Goal: Find specific page/section

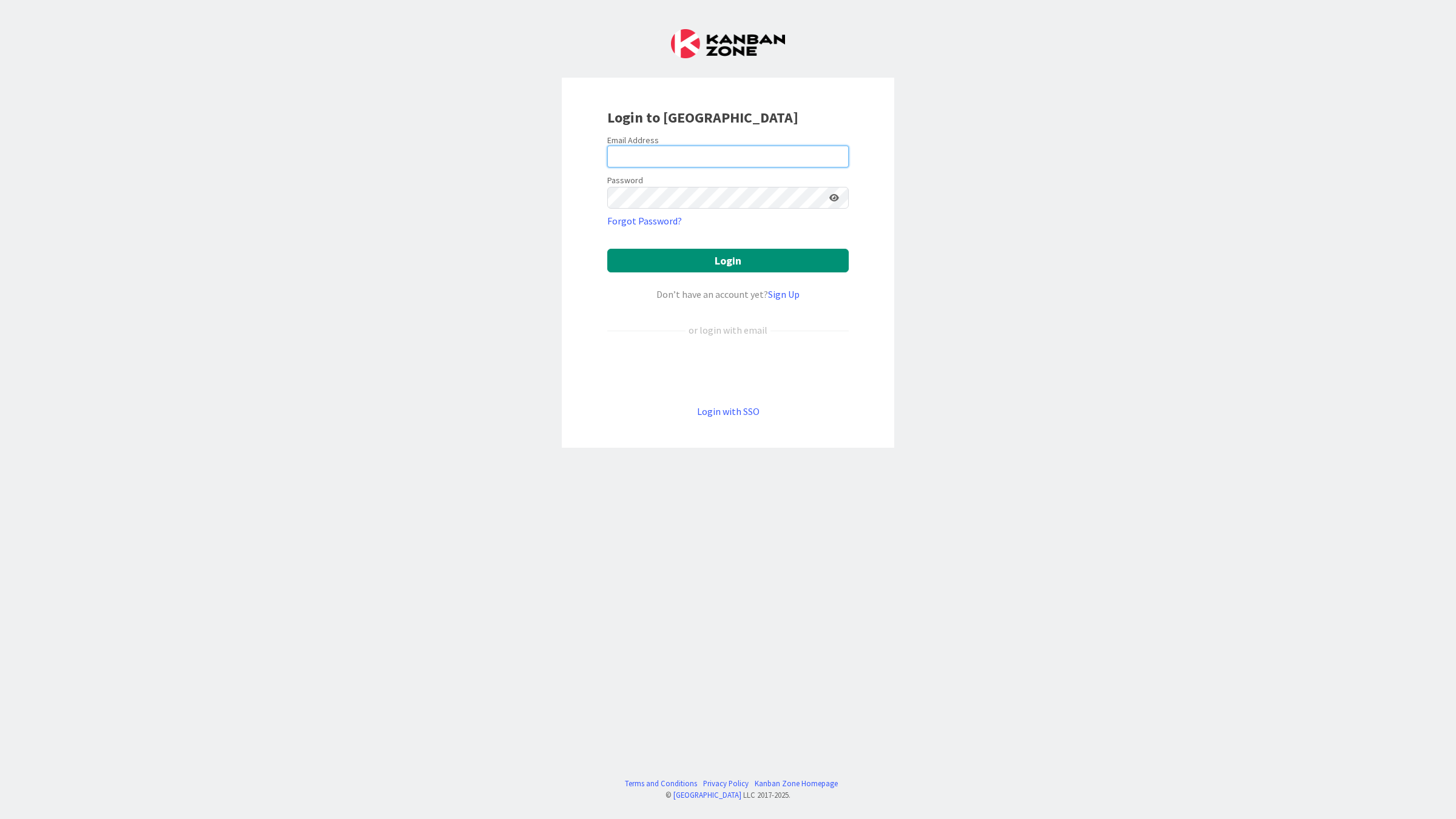
click at [683, 160] on input "email" at bounding box center [727, 156] width 241 height 22
type input "[EMAIL_ADDRESS][DOMAIN_NAME]"
click at [607, 249] on button "Login" at bounding box center [727, 260] width 241 height 24
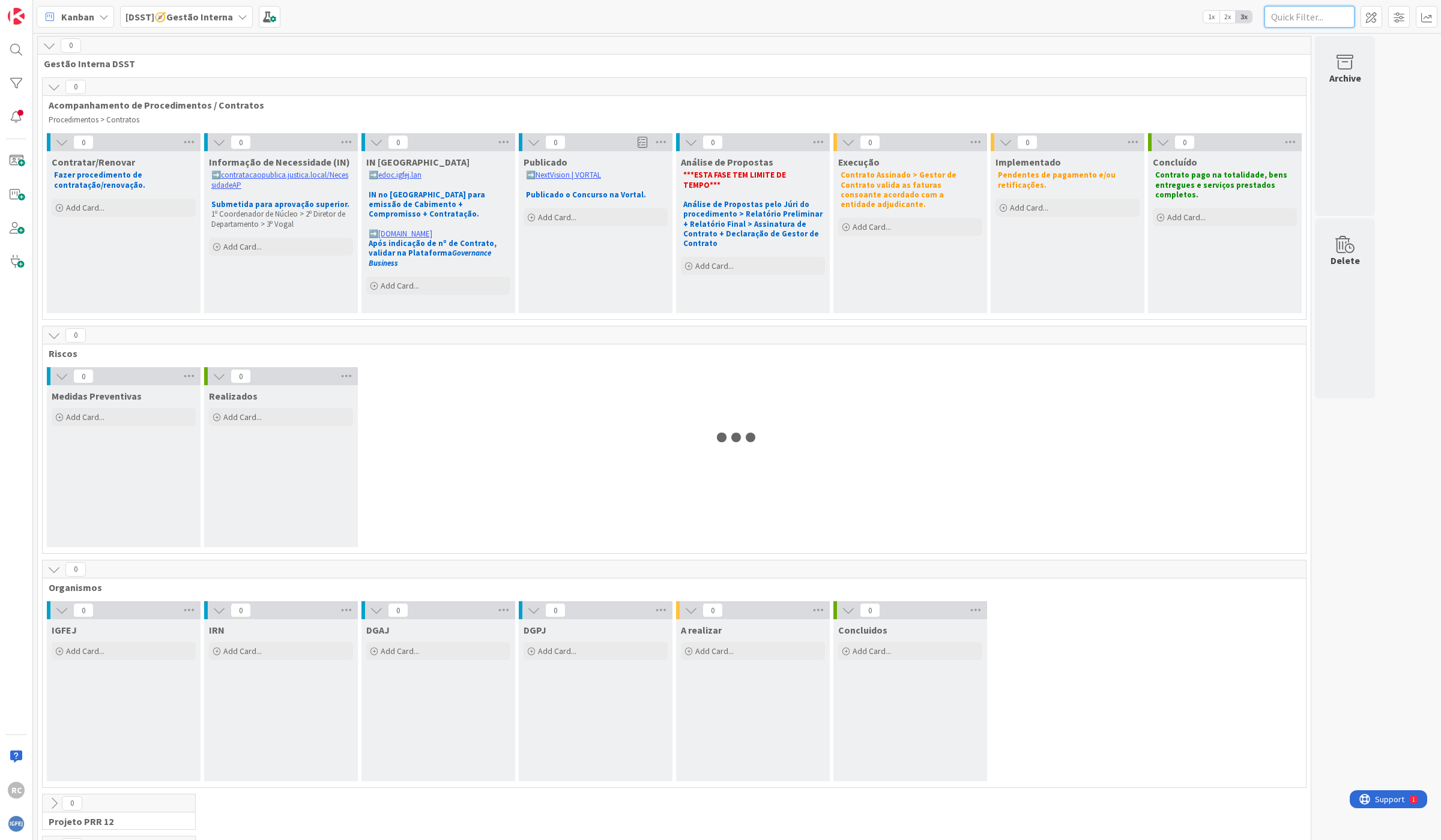
click at [1293, 15] on input "text" at bounding box center [1309, 16] width 90 height 21
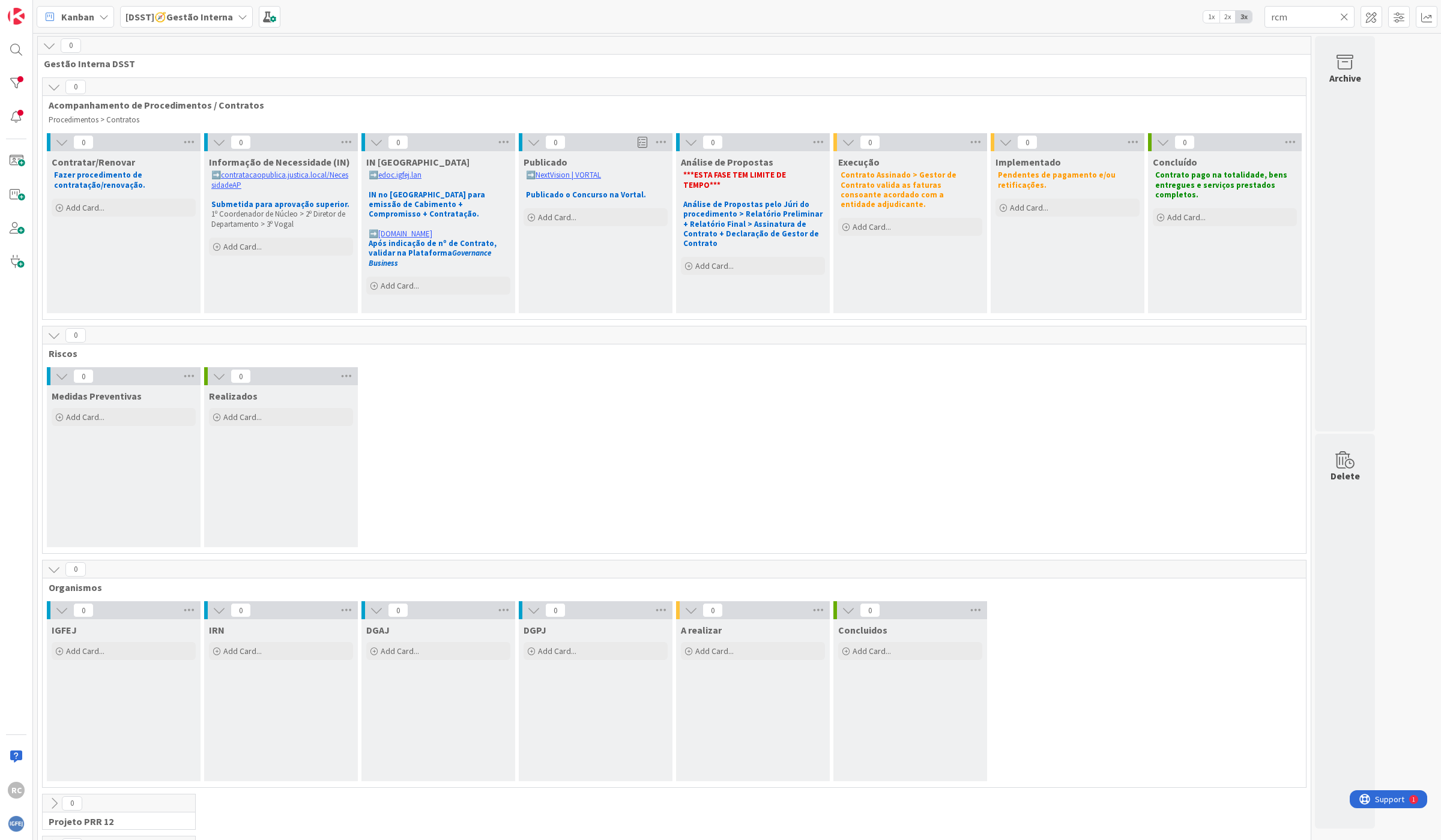
click at [1304, 28] on div "Kanban [DSST]🧭Gestão Interna 1x 2x 3x rcm" at bounding box center [736, 16] width 1408 height 33
click at [1311, 16] on input "rcm" at bounding box center [1309, 16] width 90 height 21
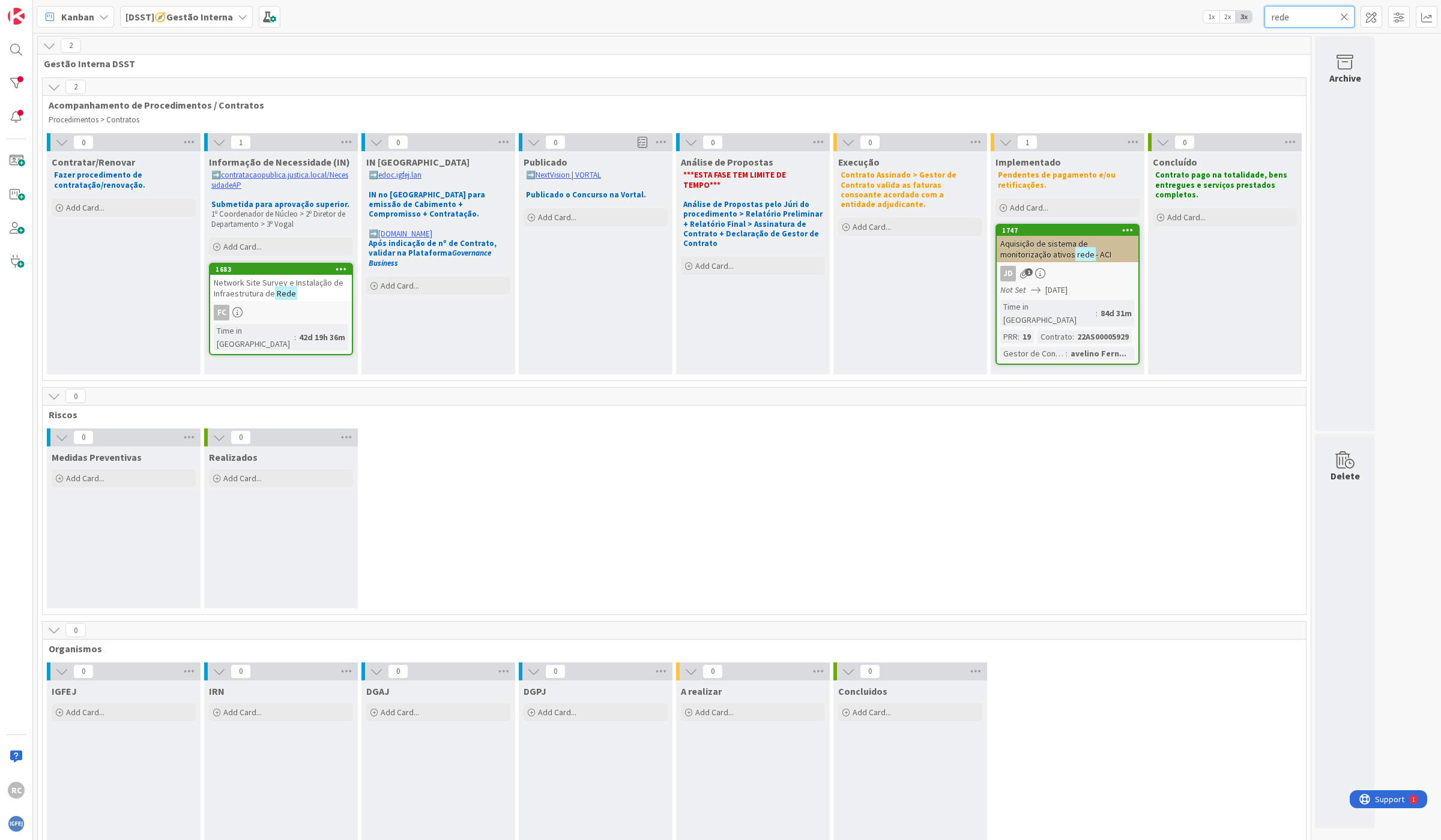
click at [1292, 19] on input "rede" at bounding box center [1309, 16] width 90 height 21
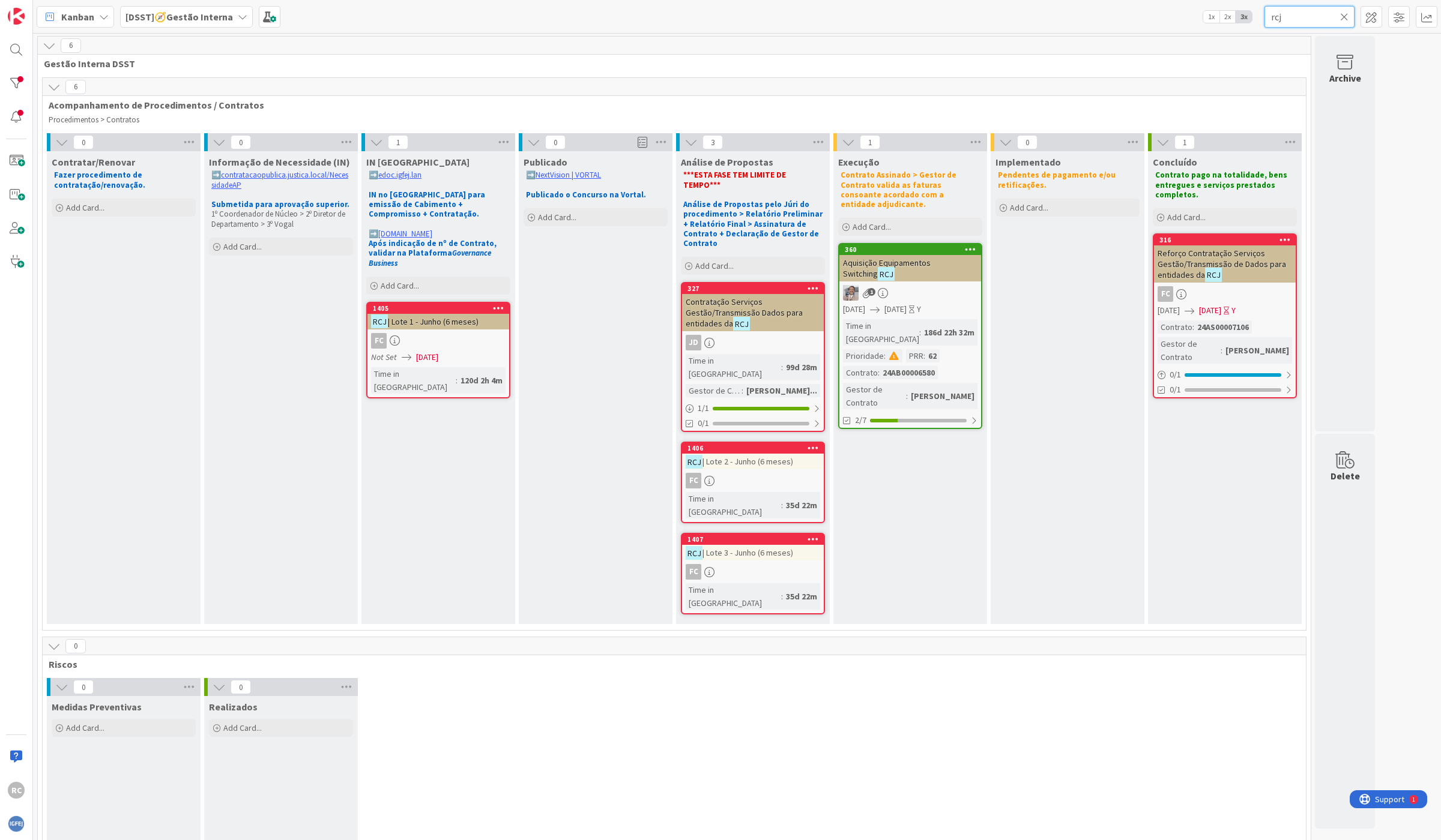
type input "rcj"
click at [802, 301] on div "Contratação Serviços Gestão/Transmissão Dados para entidades da RCJ" at bounding box center [753, 313] width 142 height 37
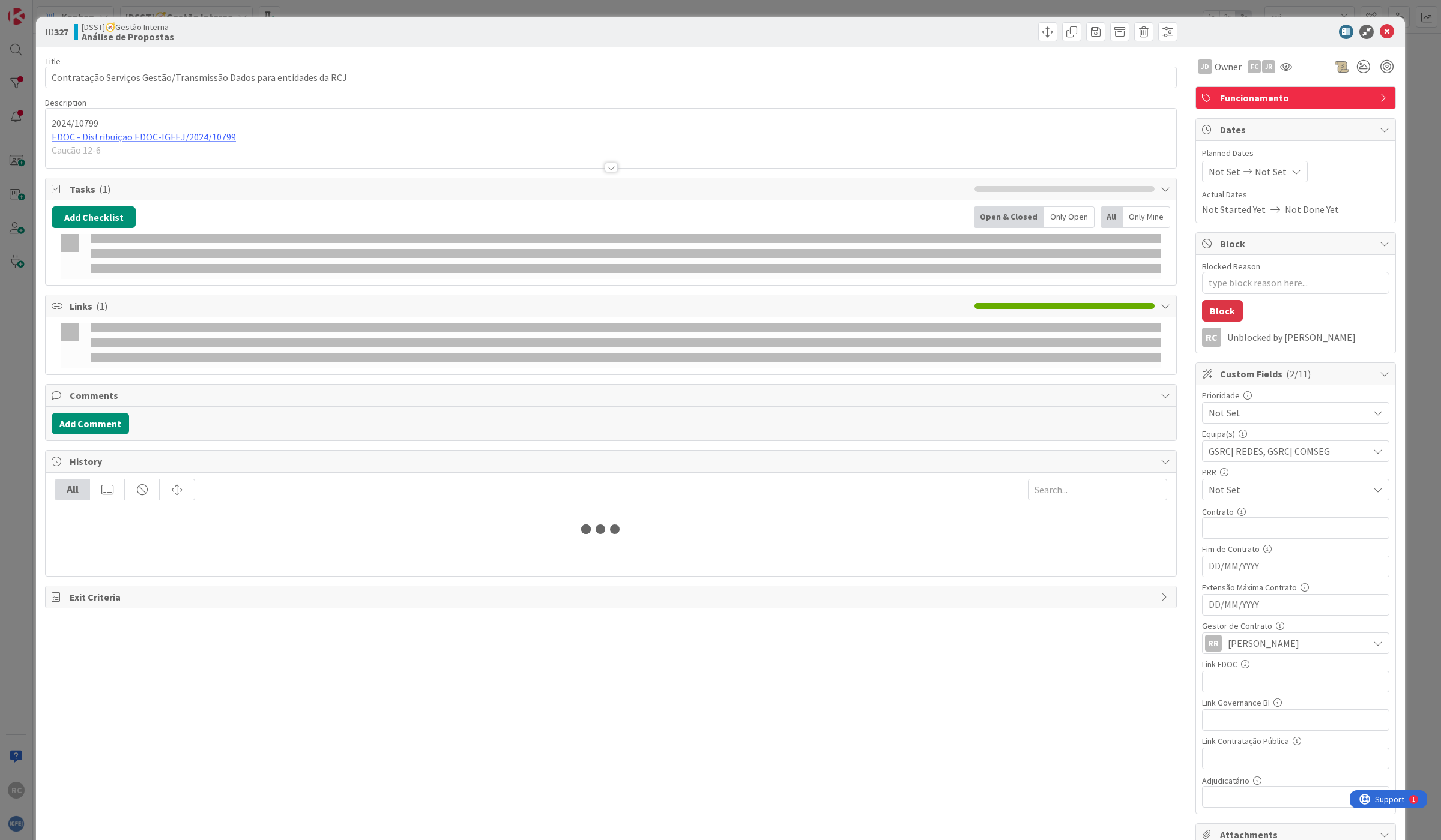
type textarea "x"
